Goal: Check status: Check status

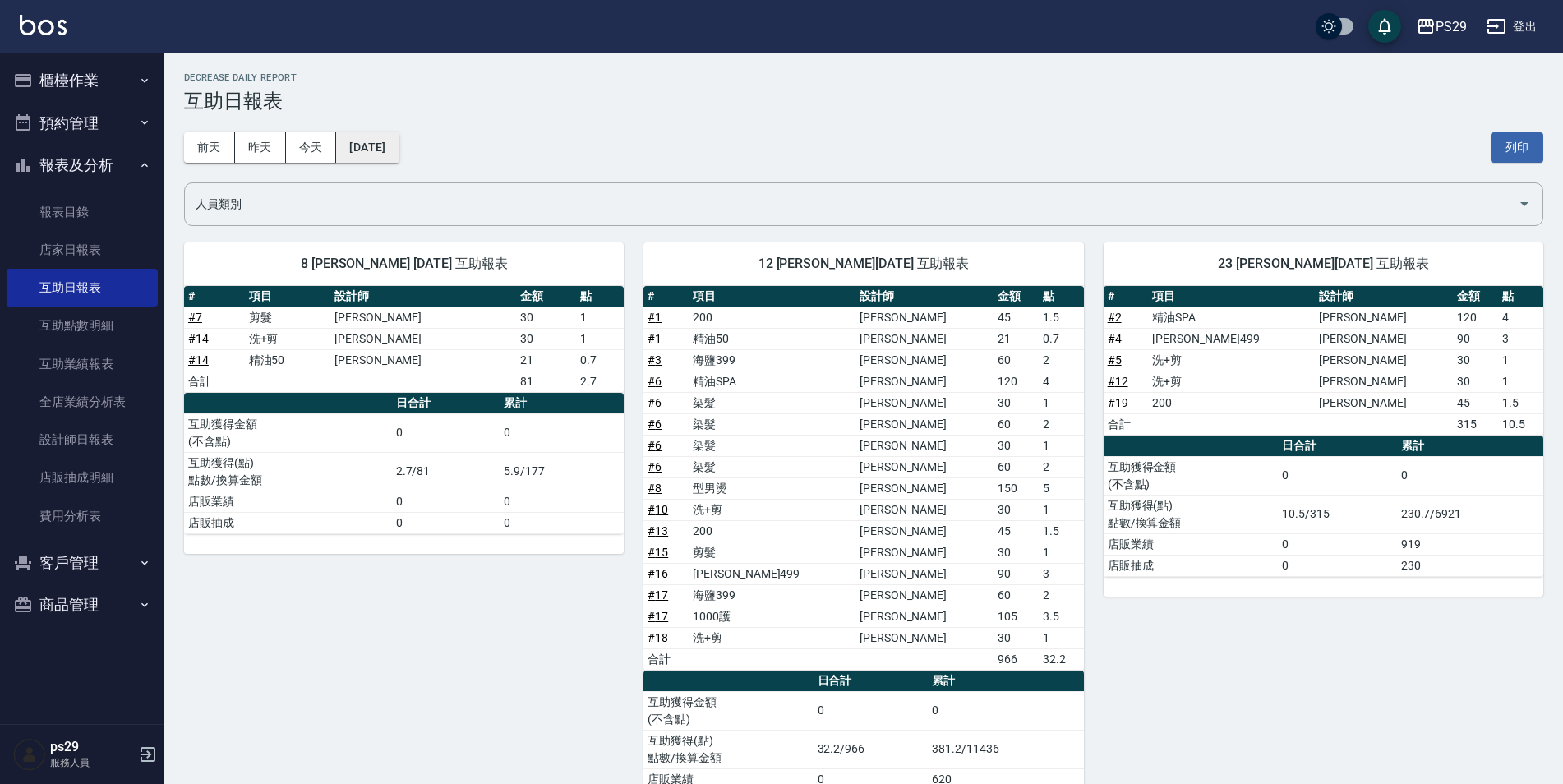
click at [398, 137] on button "[DATE]" at bounding box center [367, 147] width 63 height 30
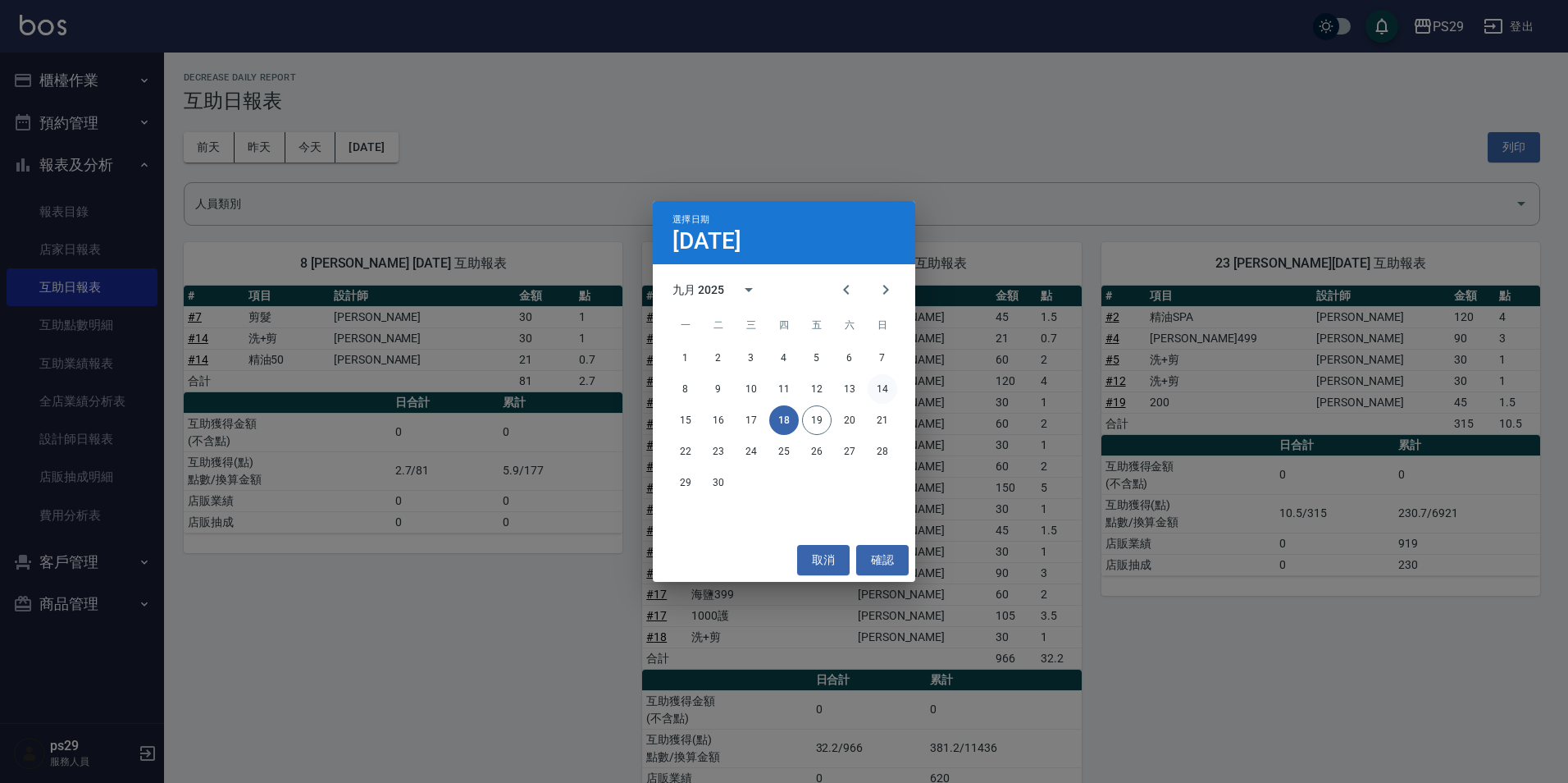
click at [881, 386] on button "14" at bounding box center [882, 389] width 29 height 29
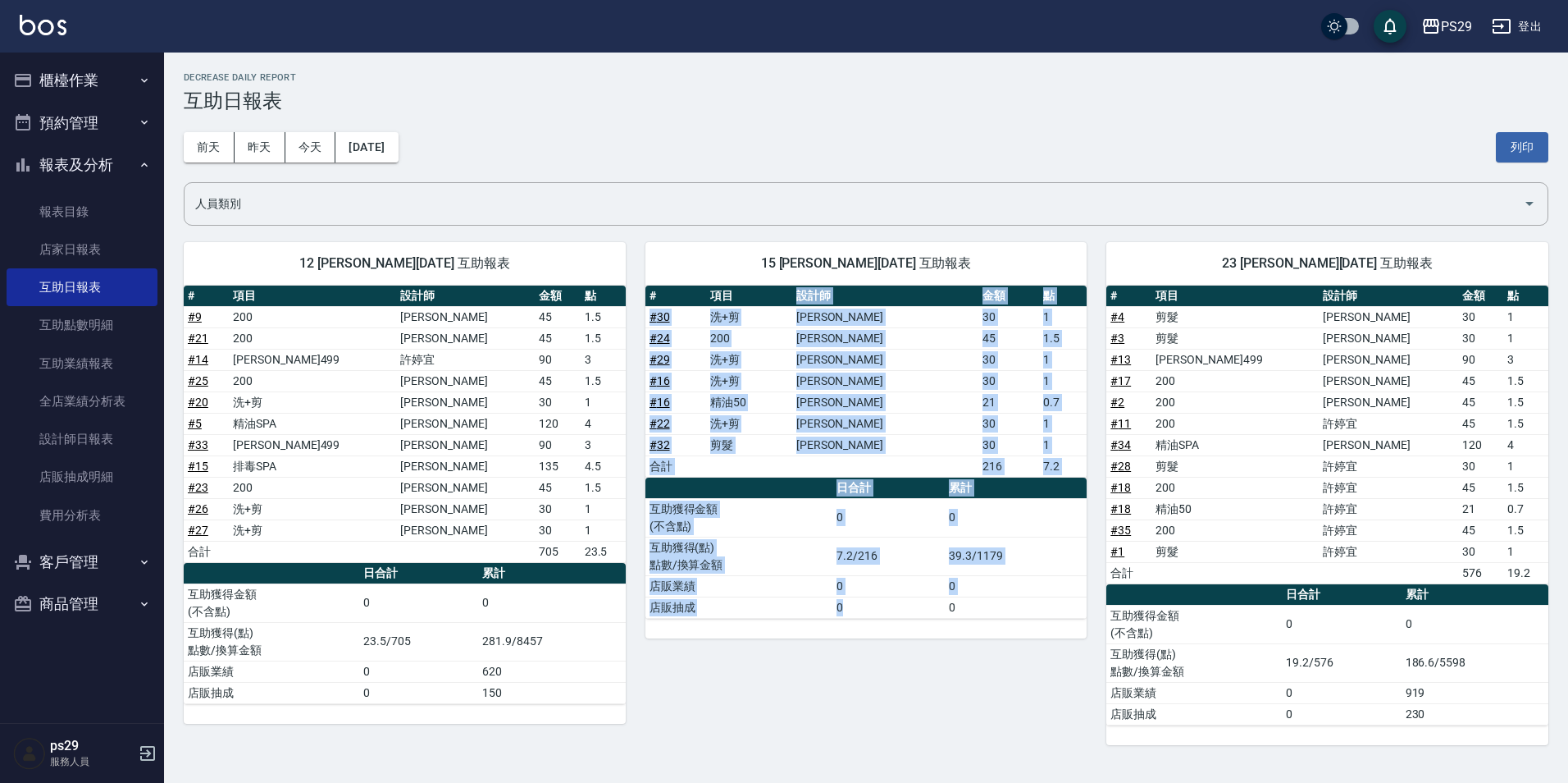
drag, startPoint x: 850, startPoint y: 358, endPoint x: 937, endPoint y: 602, distance: 259.0
click at [937, 602] on div "# 項目 設計師 金額 點 # 30 洗+剪 [PERSON_NAME] 30 1 # 24 200 [PERSON_NAME]維 45 1.5 # 29 洗…" at bounding box center [866, 452] width 442 height 333
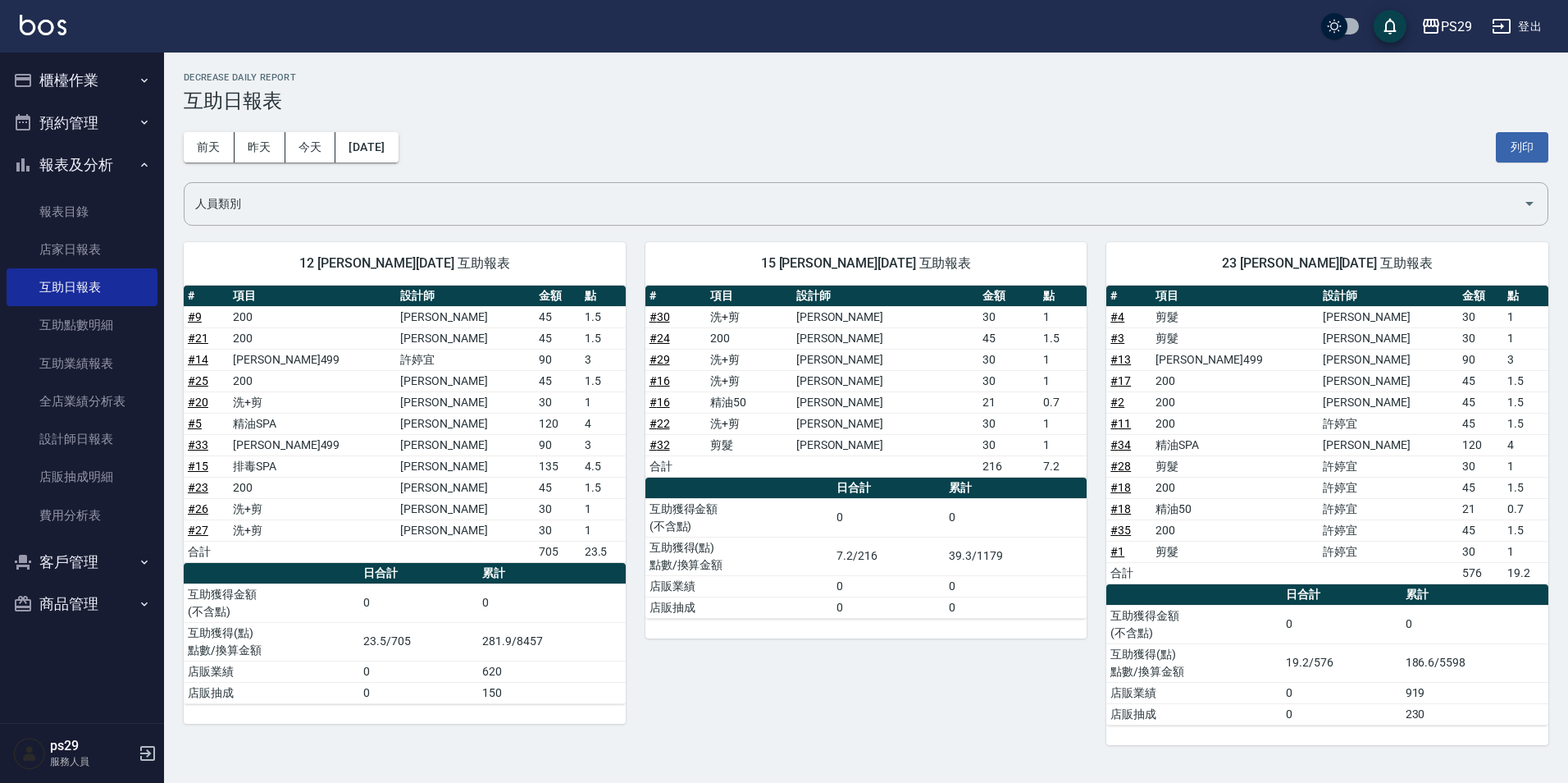
drag, startPoint x: 937, startPoint y: 602, endPoint x: 957, endPoint y: 663, distance: 64.2
click at [957, 663] on div "15 [PERSON_NAME][DATE] 互助報表 # 項目 設計師 金額 點 # 30 洗+剪 [PERSON_NAME] 30 1 # 24 200 …" at bounding box center [856, 483] width 462 height 523
click at [339, 146] on button "[DATE]" at bounding box center [366, 147] width 62 height 30
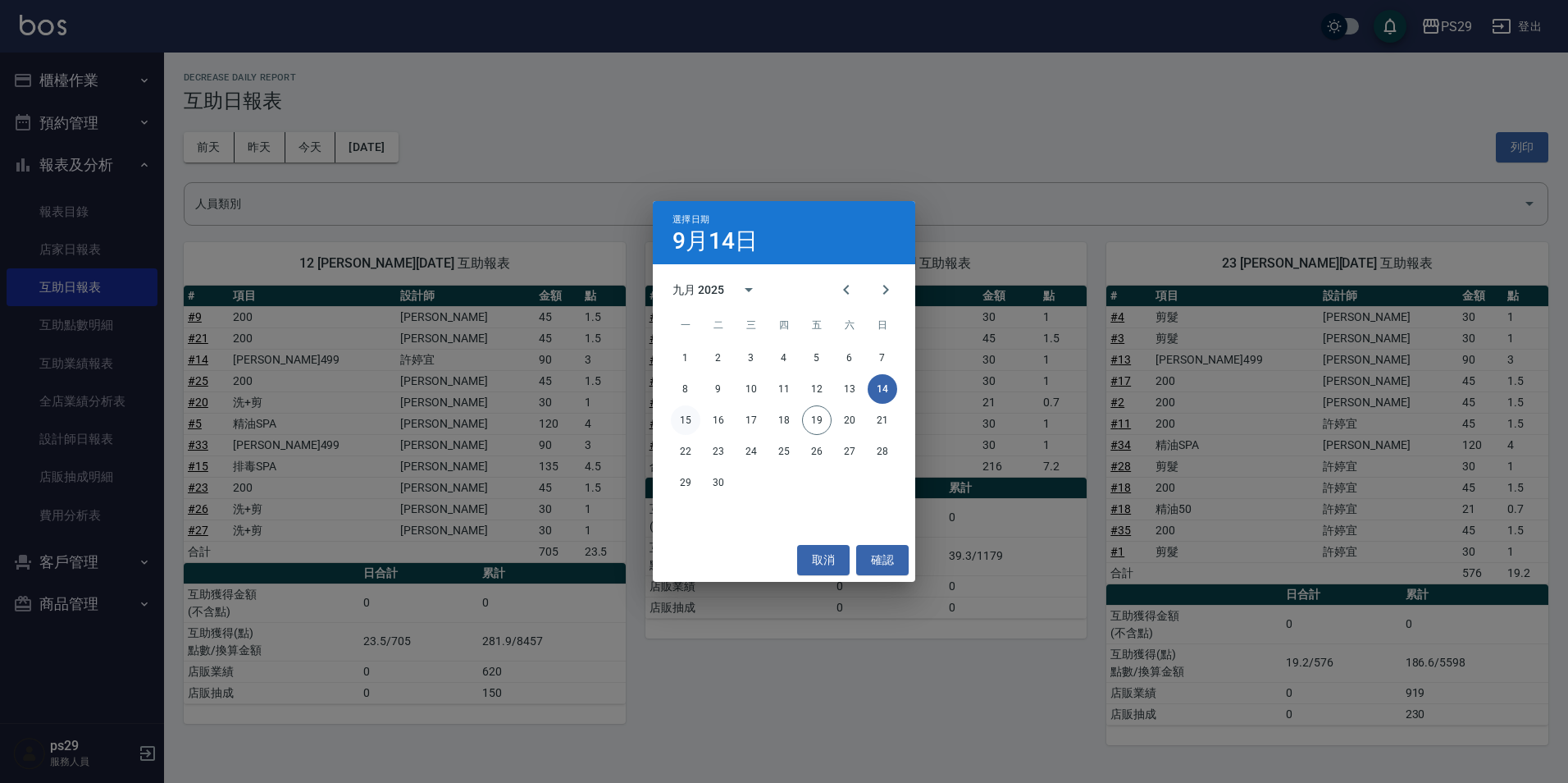
click at [676, 419] on button "15" at bounding box center [685, 419] width 29 height 29
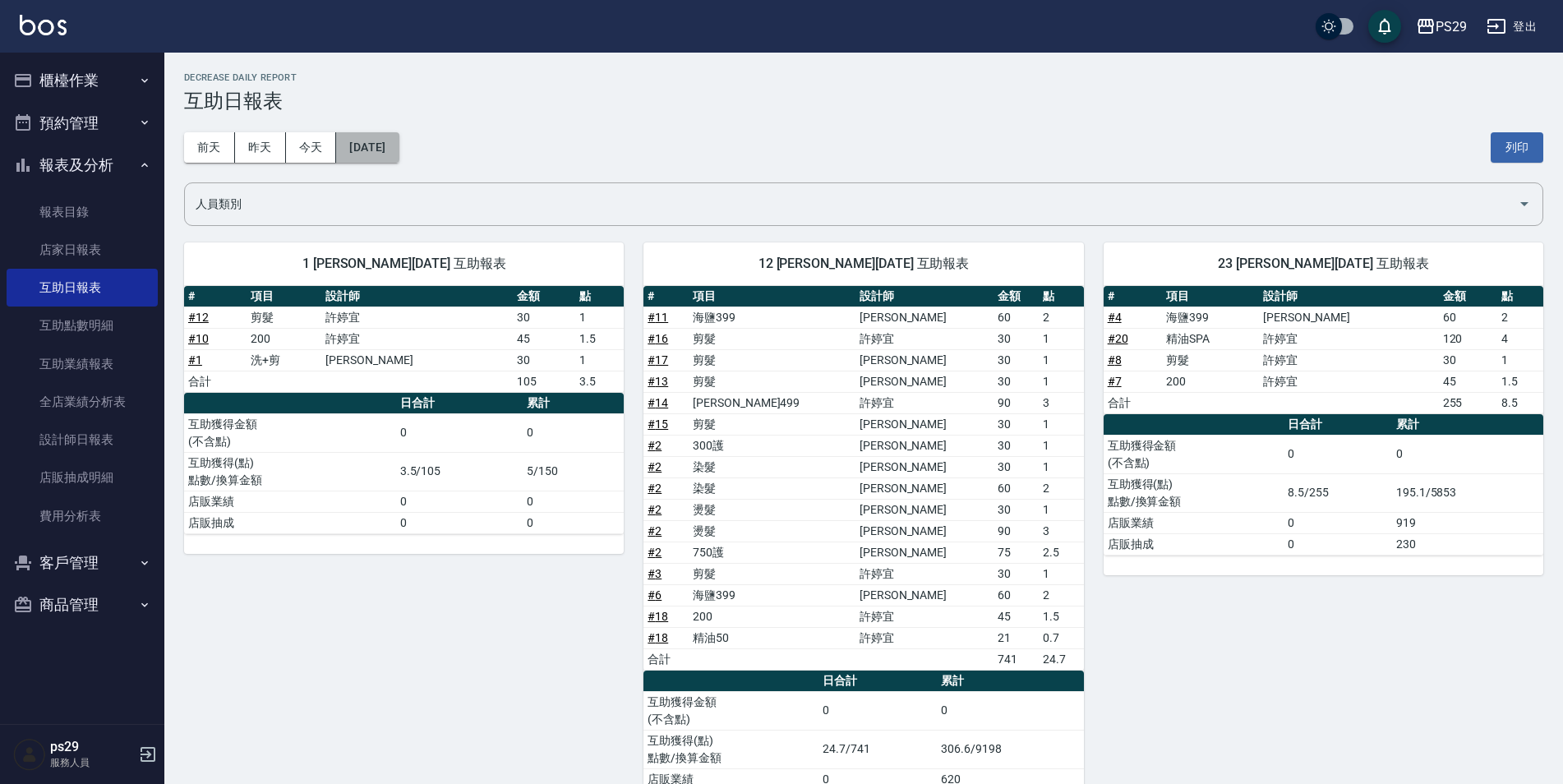
click at [396, 158] on button "[DATE]" at bounding box center [367, 147] width 63 height 30
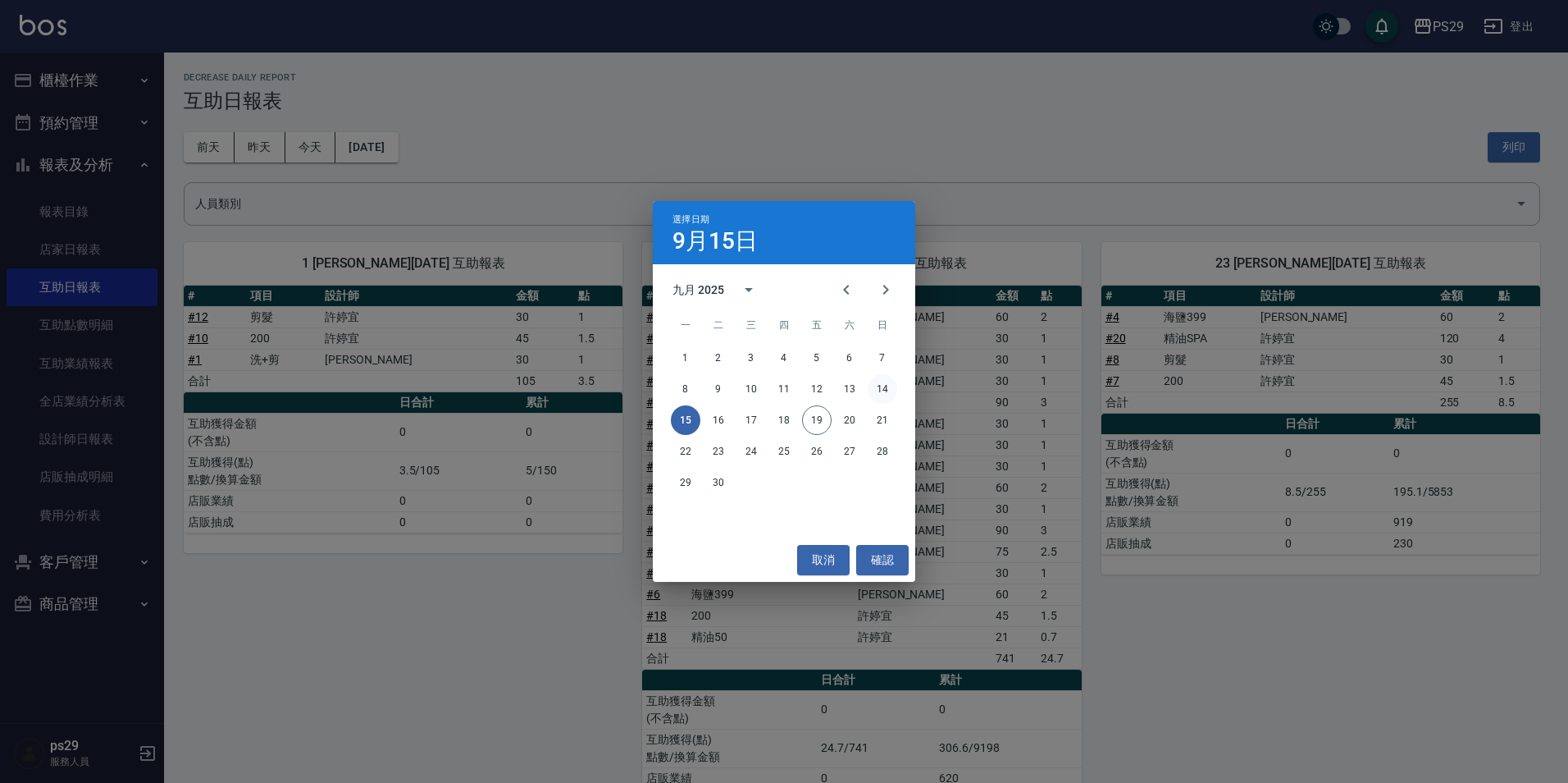
click at [878, 382] on button "14" at bounding box center [882, 389] width 29 height 29
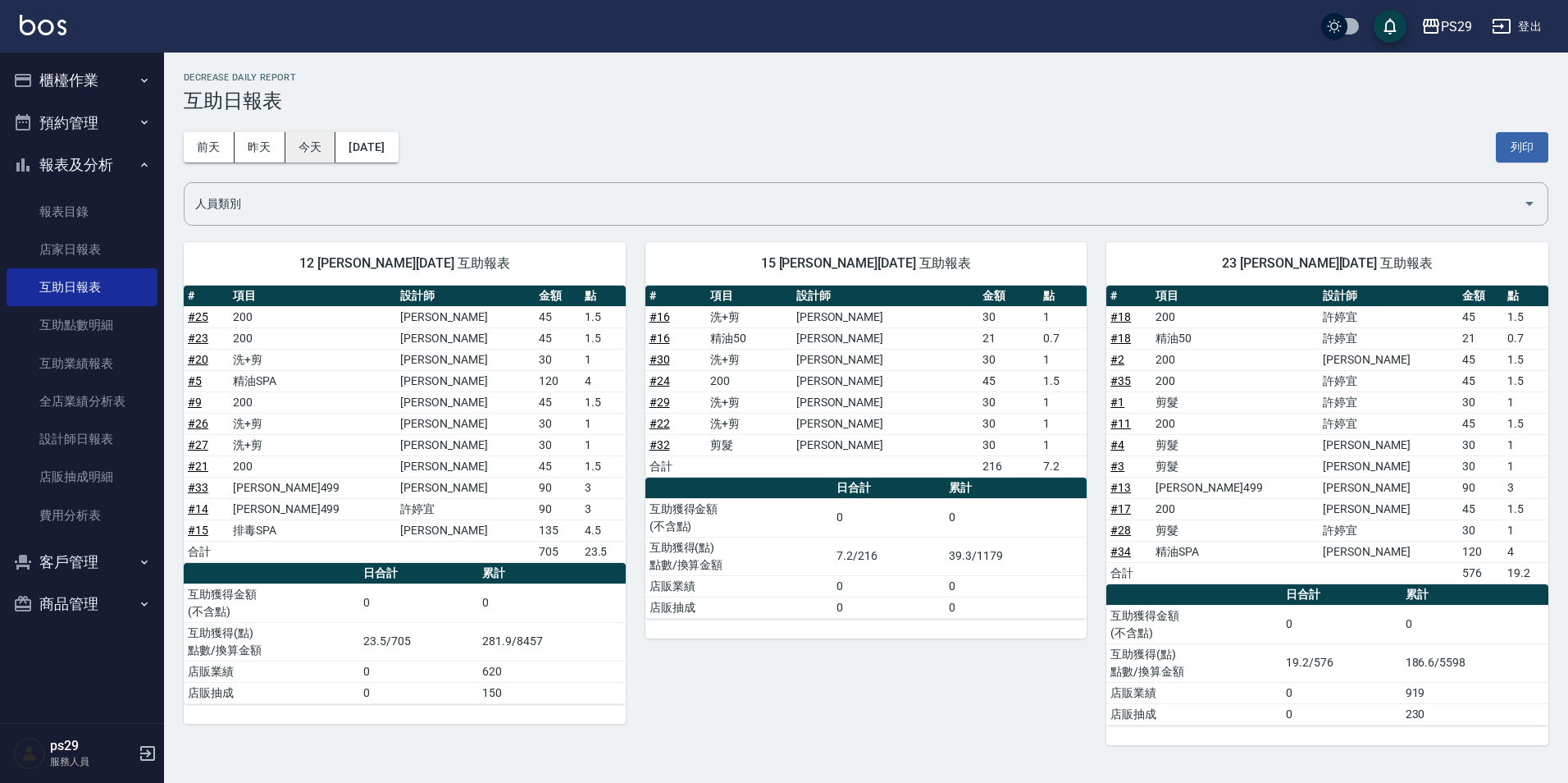
click at [299, 146] on button "今天" at bounding box center [310, 147] width 51 height 30
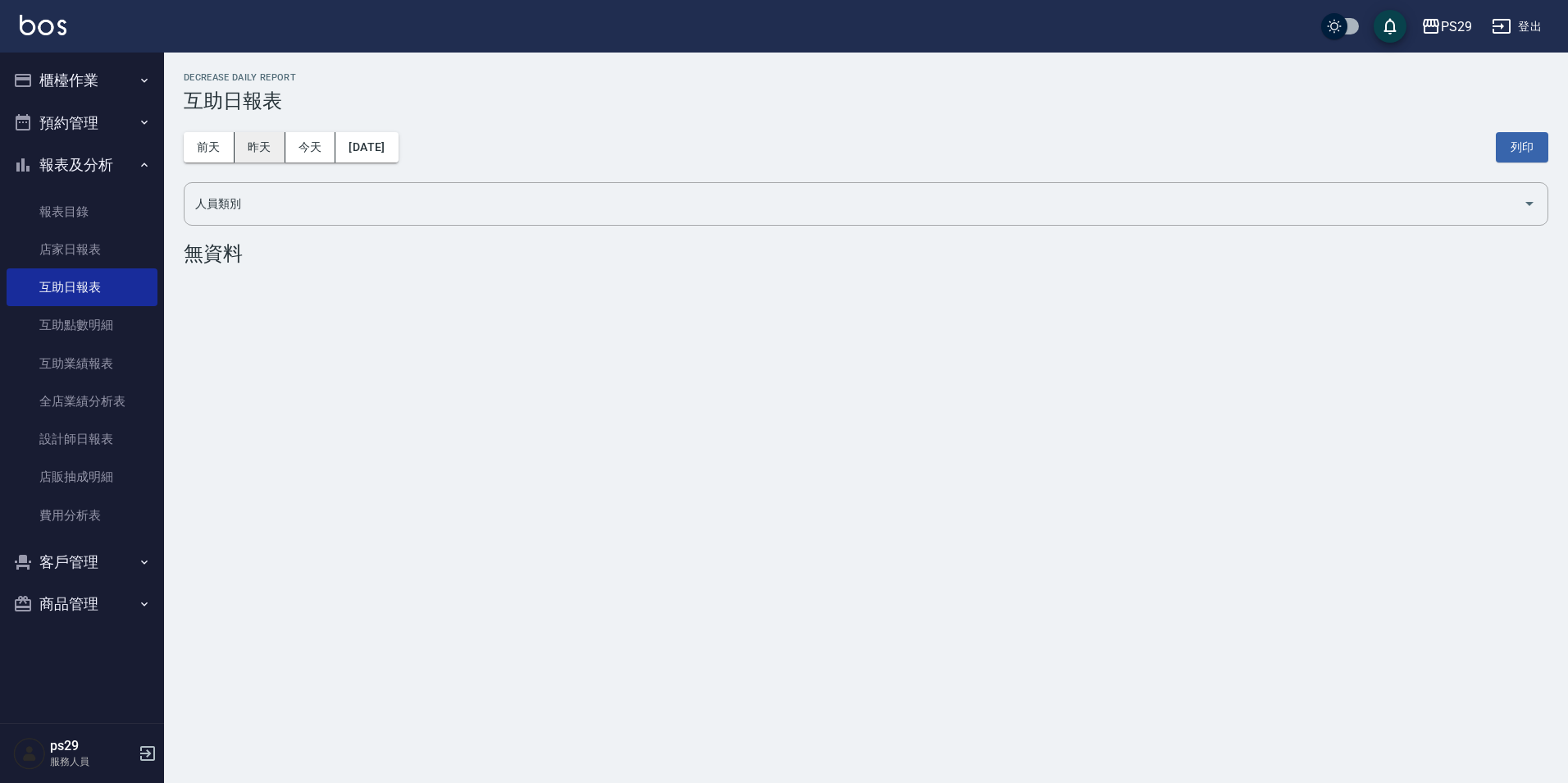
click at [240, 147] on button "昨天" at bounding box center [260, 147] width 51 height 30
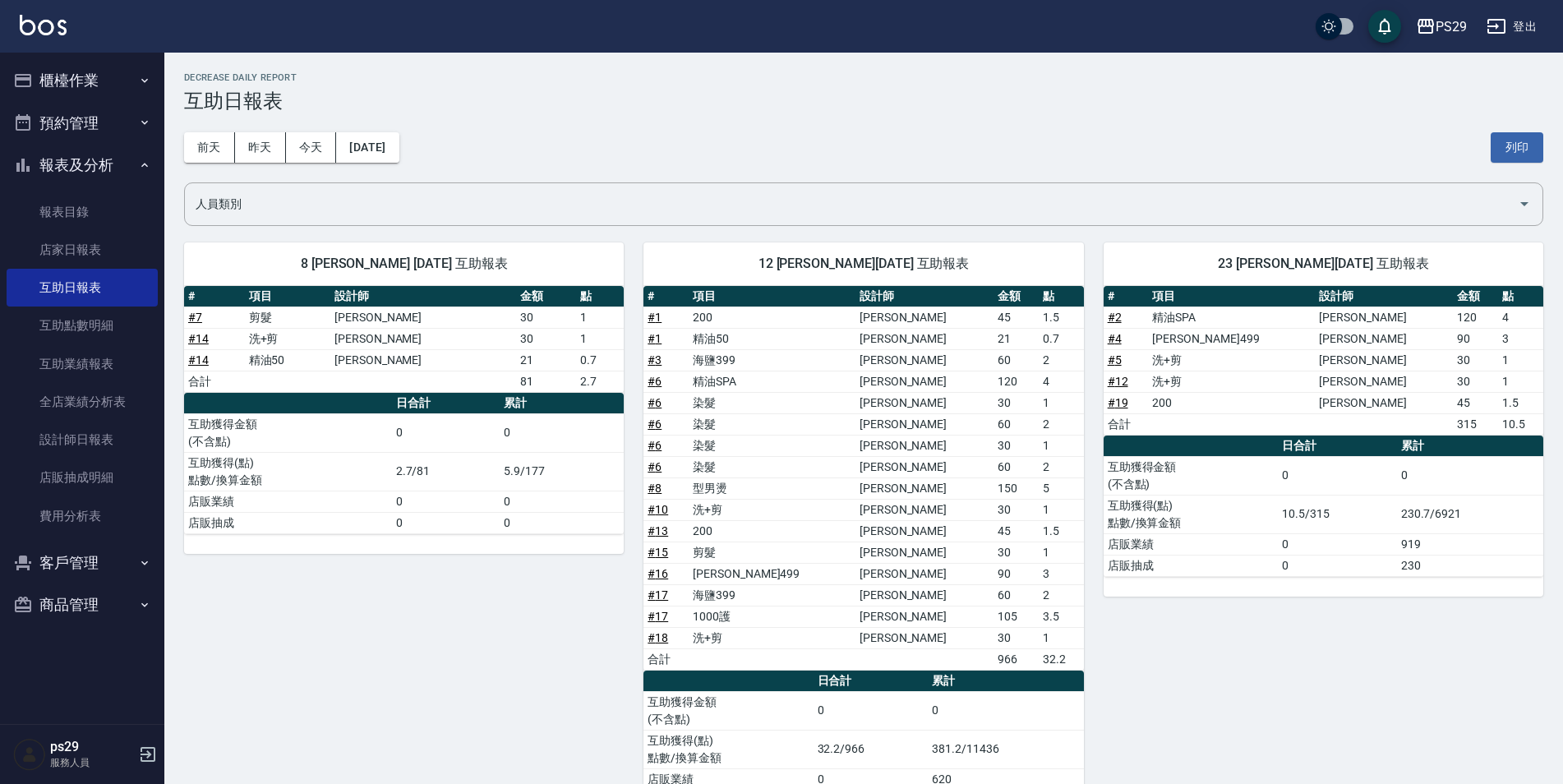
click at [926, 142] on div "[DATE] [DATE] [DATE] [DATE] 列印" at bounding box center [864, 147] width 1360 height 70
click at [602, 72] on h2 "Decrease Daily Report" at bounding box center [864, 77] width 1360 height 11
